Goal: Task Accomplishment & Management: Use online tool/utility

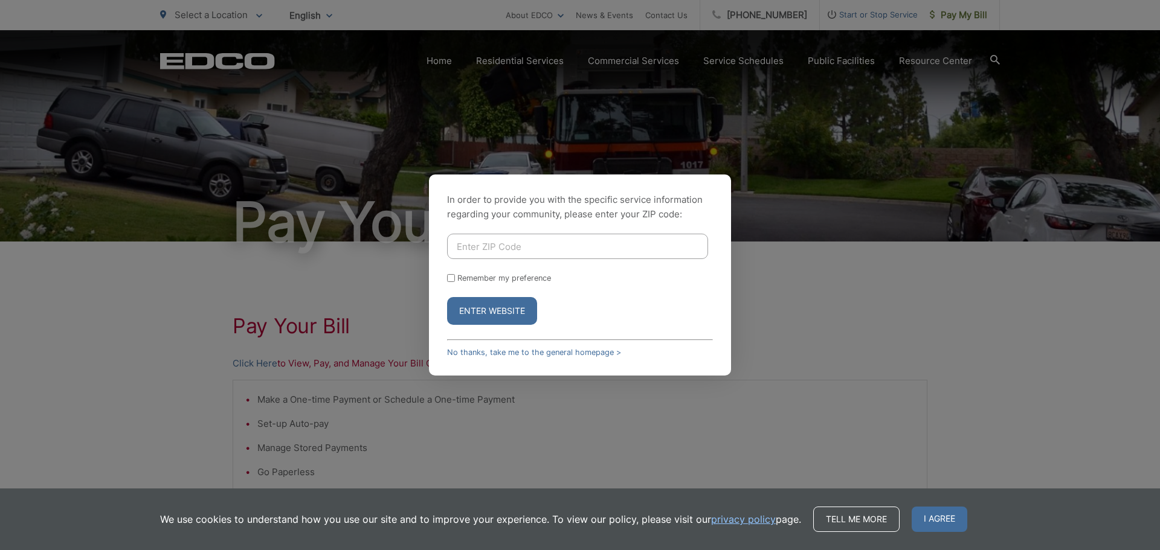
click at [1027, 259] on div "In order to provide you with the specific service information regarding your co…" at bounding box center [580, 275] width 1160 height 550
click at [575, 349] on link "No thanks, take me to the general homepage >" at bounding box center [534, 352] width 174 height 9
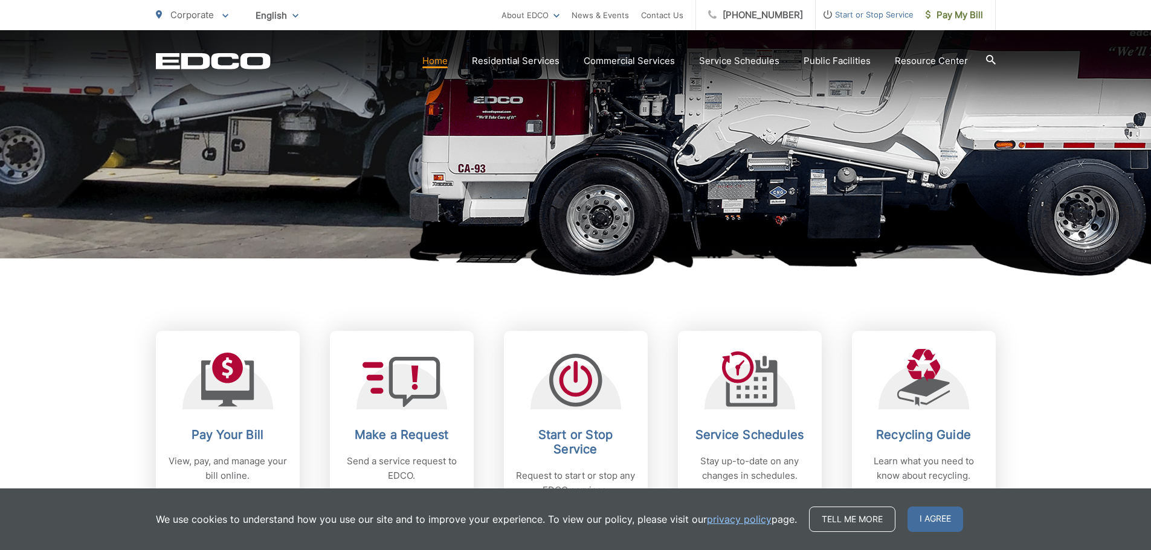
scroll to position [423, 0]
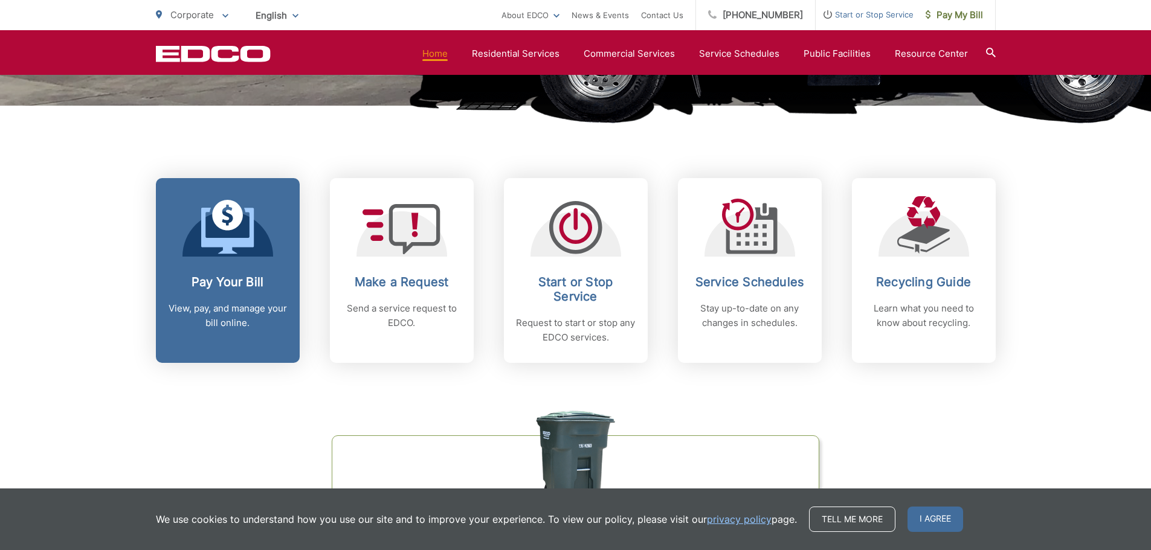
click at [244, 289] on h2 "Pay Your Bill" at bounding box center [228, 282] width 120 height 14
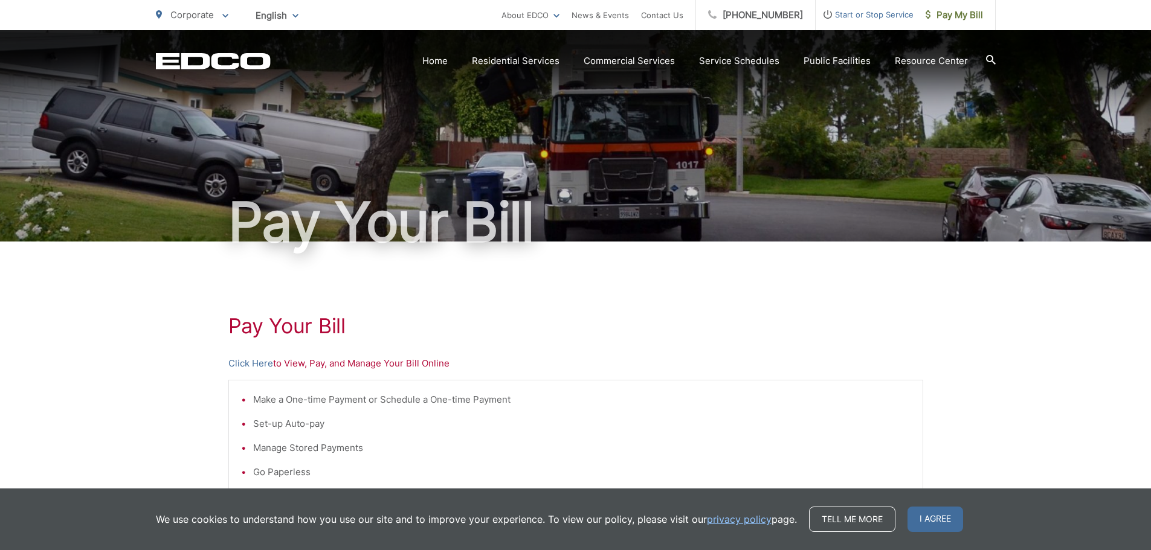
scroll to position [181, 0]
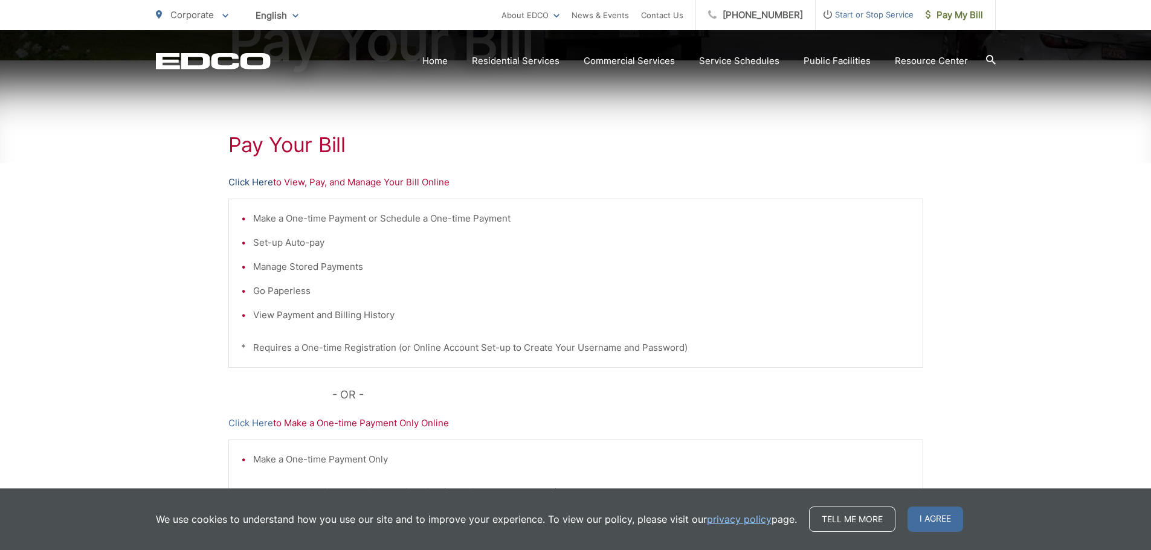
click at [265, 179] on link "Click Here" at bounding box center [250, 182] width 45 height 14
